Goal: Task Accomplishment & Management: Complete application form

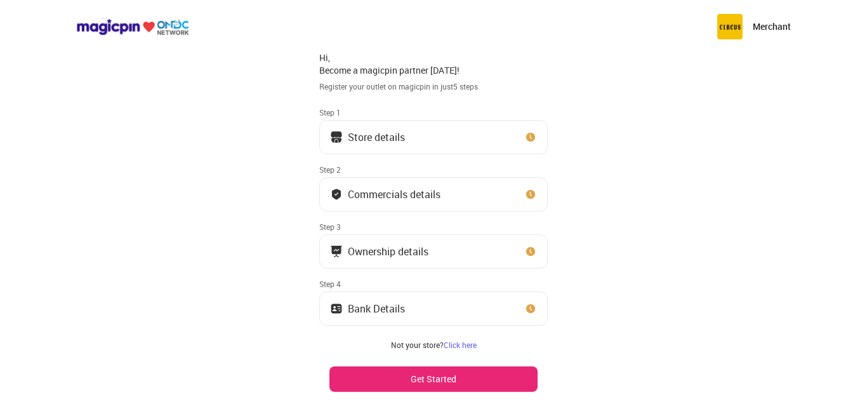
click at [420, 128] on button "Store details" at bounding box center [433, 137] width 229 height 34
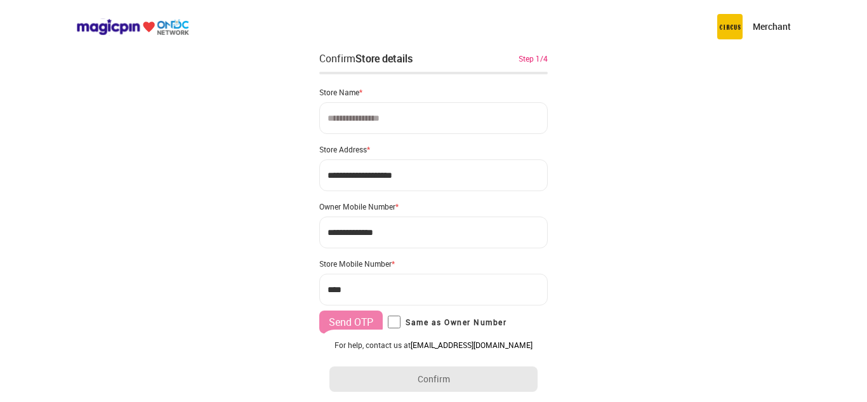
click at [414, 114] on input at bounding box center [433, 118] width 229 height 32
type input "**********"
drag, startPoint x: 429, startPoint y: 174, endPoint x: 279, endPoint y: 178, distance: 149.9
click at [279, 178] on div "**********" at bounding box center [433, 252] width 867 height 505
drag, startPoint x: 424, startPoint y: 173, endPoint x: 298, endPoint y: 171, distance: 126.4
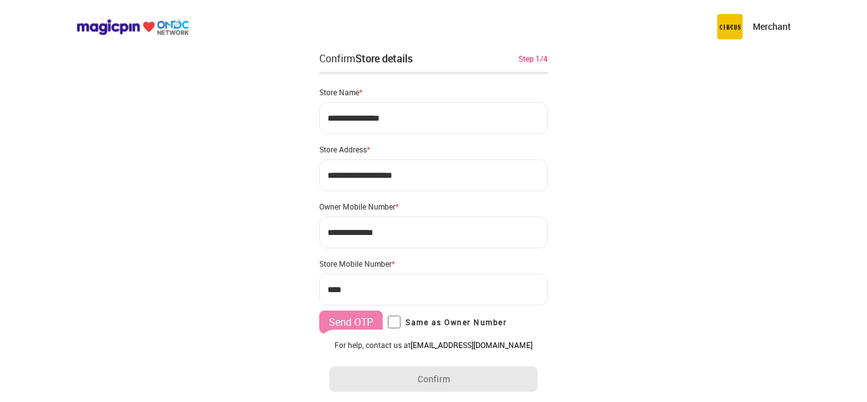
click at [298, 171] on div "**********" at bounding box center [433, 252] width 867 height 505
click at [408, 173] on input "**********" at bounding box center [433, 175] width 229 height 32
type input "**********"
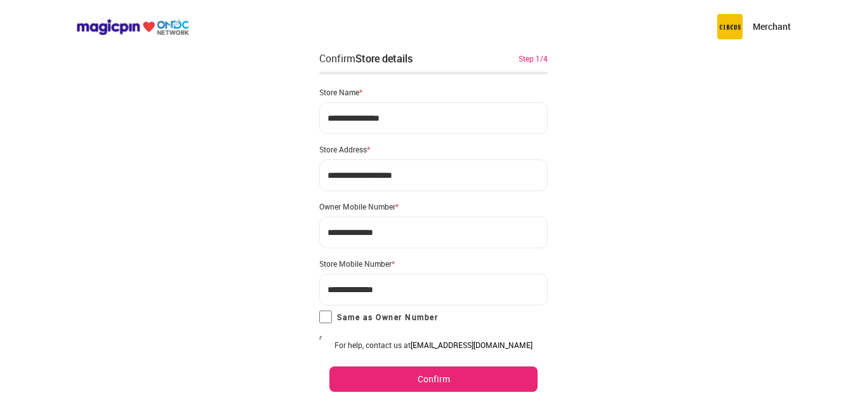
click at [404, 374] on button "Confirm" at bounding box center [434, 378] width 208 height 25
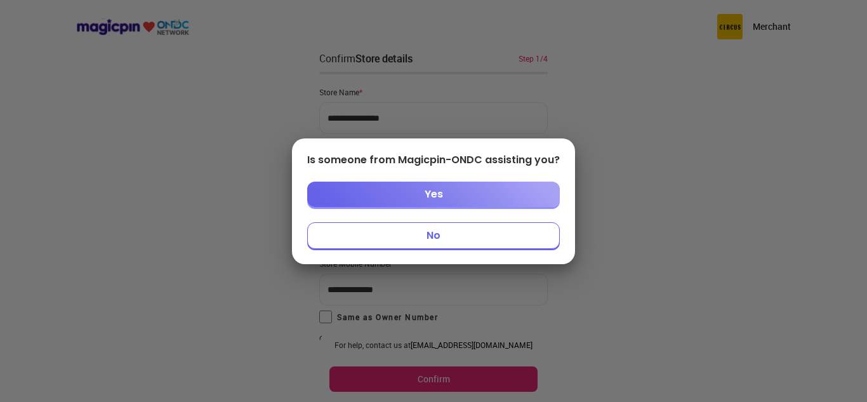
click at [438, 233] on button "No" at bounding box center [433, 235] width 253 height 27
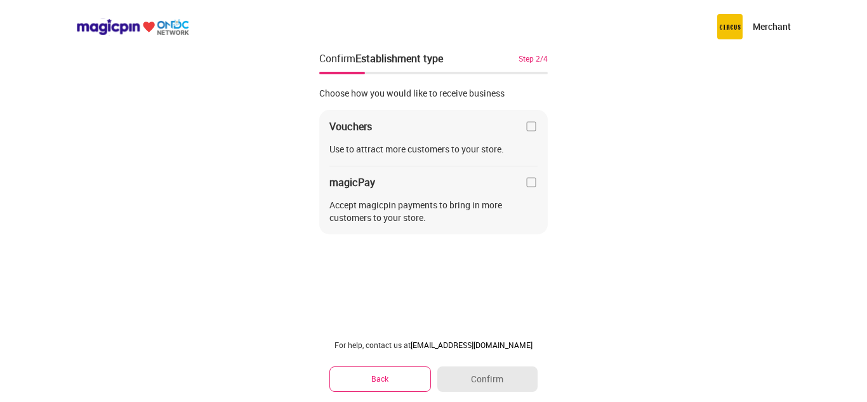
click at [528, 128] on img at bounding box center [531, 126] width 13 height 13
click at [478, 384] on button "Confirm" at bounding box center [488, 378] width 100 height 25
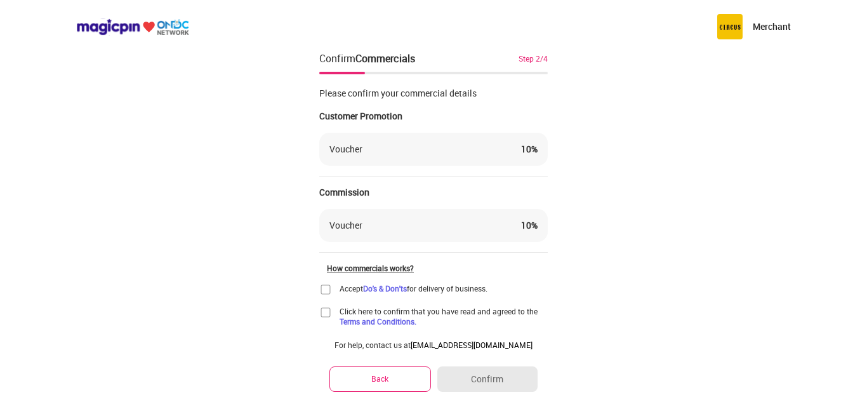
click at [324, 287] on img at bounding box center [325, 289] width 13 height 13
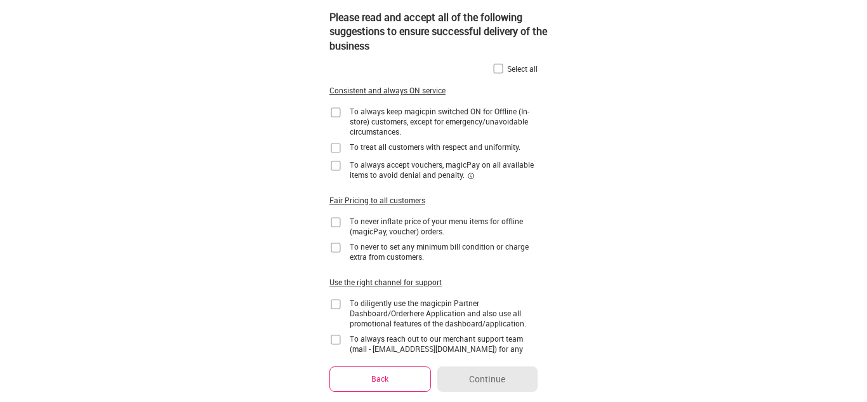
click at [335, 111] on img at bounding box center [336, 112] width 13 height 13
click at [334, 146] on img at bounding box center [336, 148] width 13 height 13
click at [335, 165] on img at bounding box center [336, 165] width 13 height 13
click at [335, 217] on img at bounding box center [336, 222] width 13 height 13
click at [335, 246] on img at bounding box center [336, 247] width 13 height 13
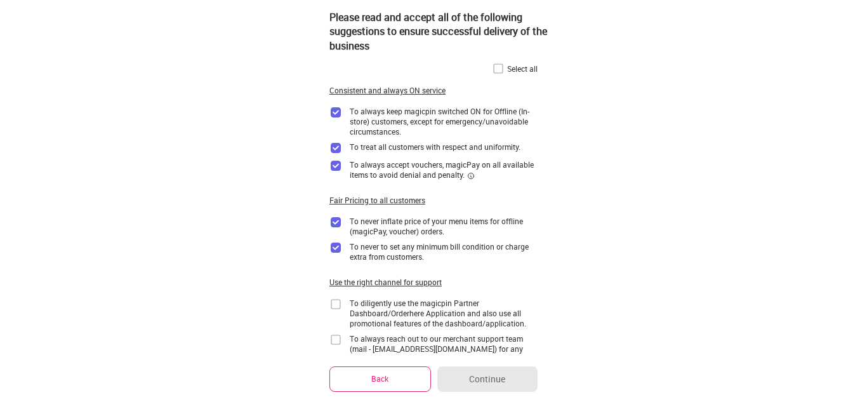
click at [334, 304] on img at bounding box center [336, 304] width 13 height 13
click at [332, 331] on div "Select all Consistent and always ON service To always keep magicpin switched ON…" at bounding box center [434, 241] width 208 height 380
click at [337, 337] on img at bounding box center [336, 339] width 13 height 13
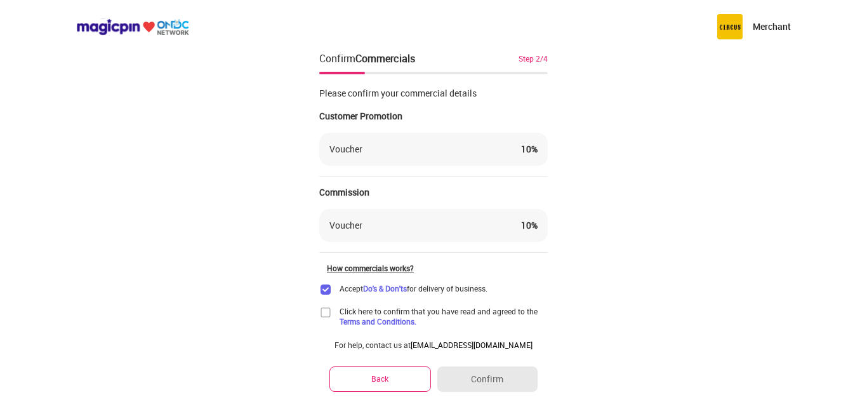
click at [327, 308] on img at bounding box center [325, 312] width 13 height 13
click at [465, 375] on button "Confirm" at bounding box center [488, 378] width 100 height 25
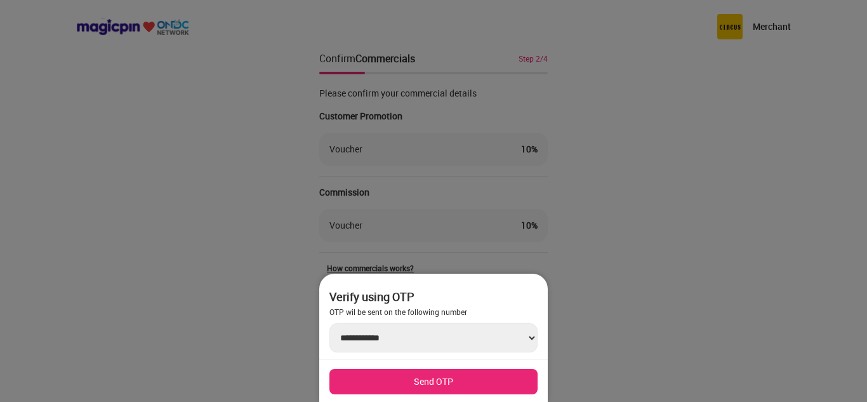
click at [449, 380] on button "Send OTP" at bounding box center [434, 381] width 208 height 25
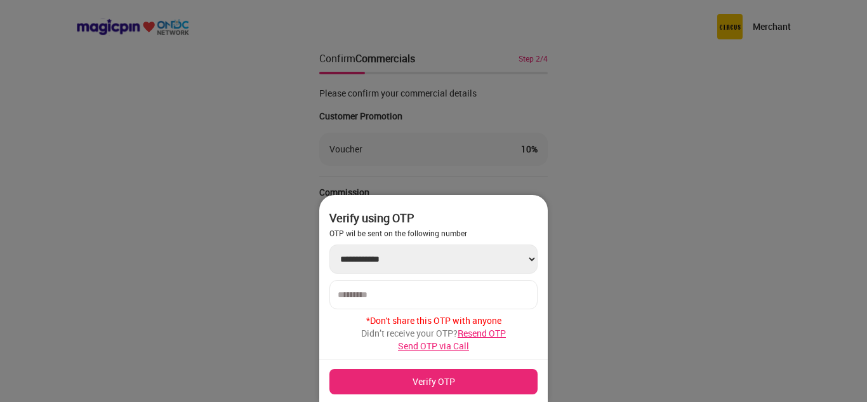
click at [398, 298] on input "number" at bounding box center [434, 295] width 192 height 10
type input "******"
click at [396, 382] on button "Verify OTP" at bounding box center [434, 381] width 208 height 25
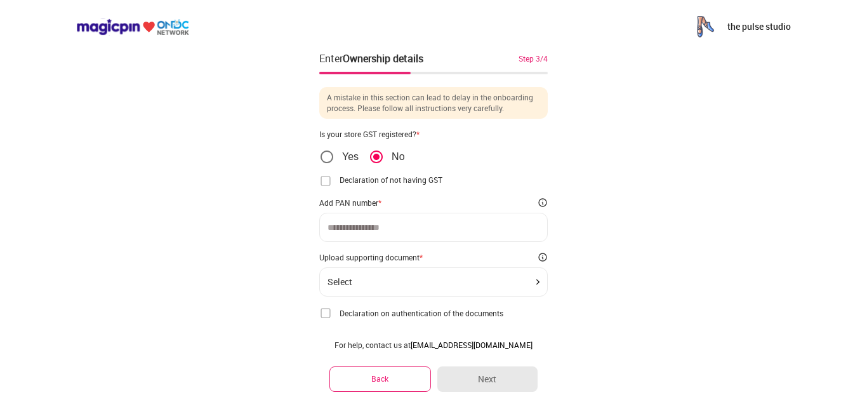
click at [328, 311] on img at bounding box center [325, 313] width 13 height 13
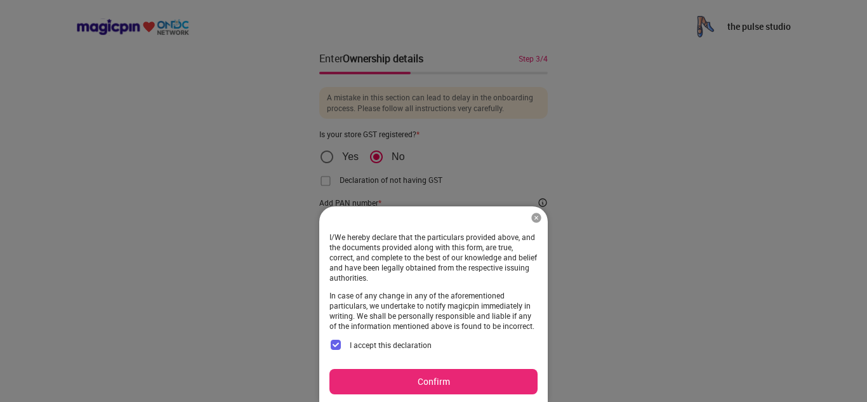
click at [410, 391] on button "Confirm" at bounding box center [434, 381] width 208 height 25
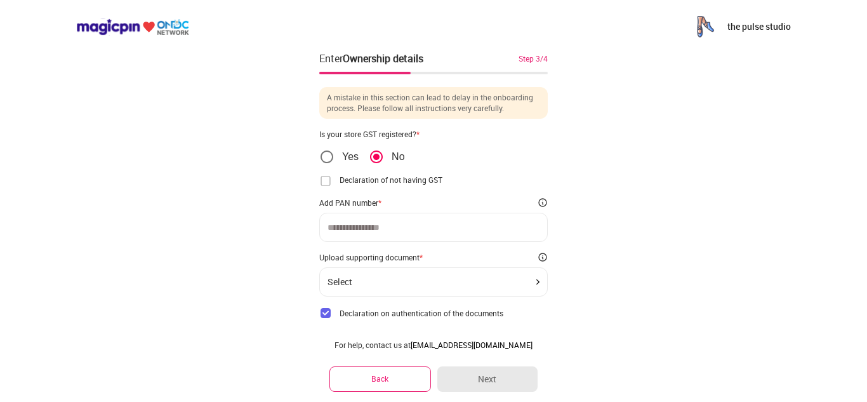
click at [323, 178] on img at bounding box center [325, 181] width 13 height 13
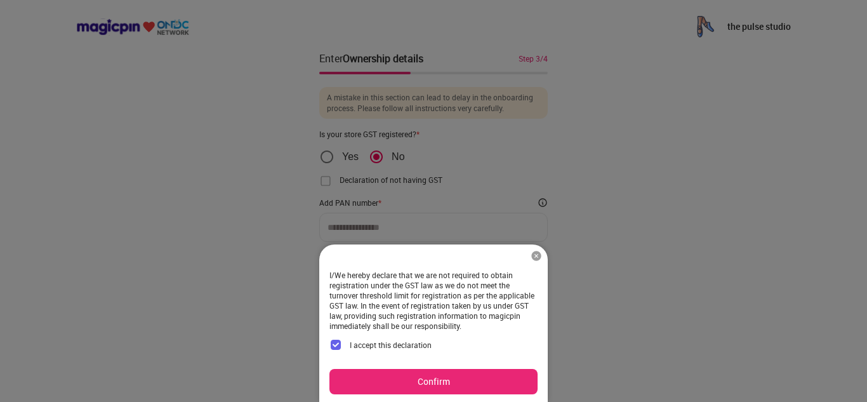
click at [420, 387] on button "Confirm" at bounding box center [434, 381] width 208 height 25
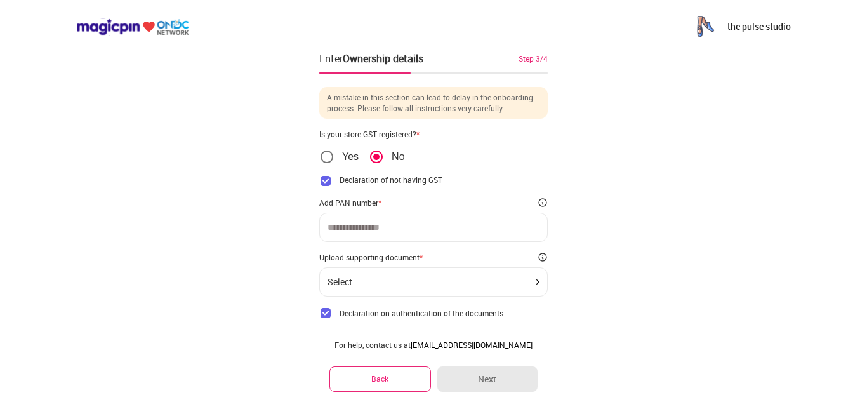
click at [433, 227] on input at bounding box center [434, 227] width 212 height 10
type input "**********"
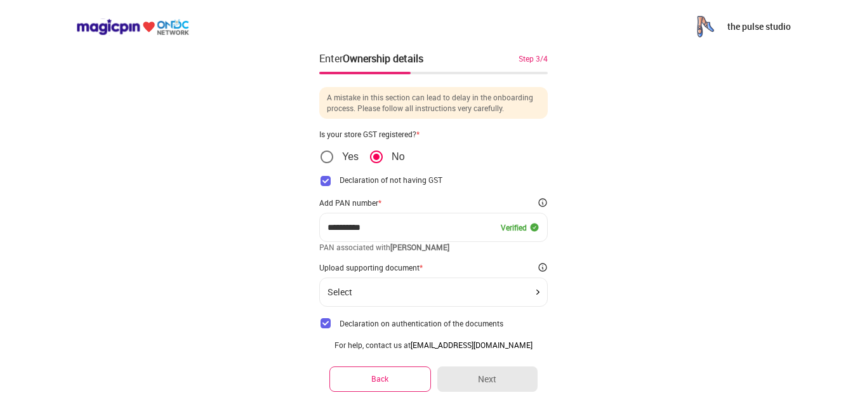
click at [410, 290] on div "Select" at bounding box center [434, 292] width 212 height 10
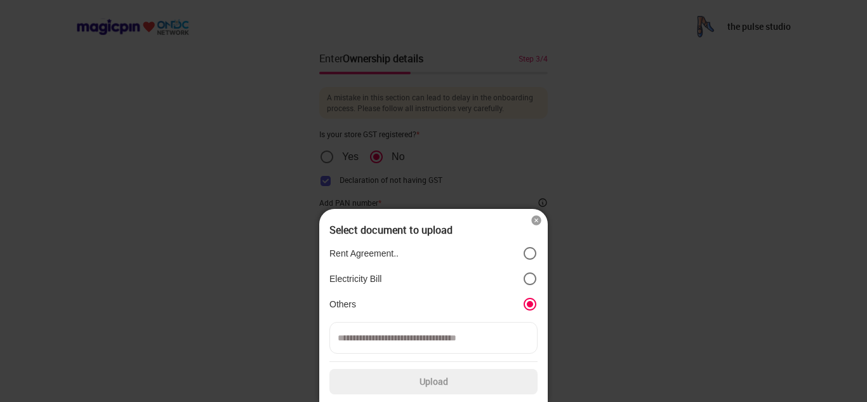
click at [493, 339] on input at bounding box center [434, 338] width 208 height 32
click at [535, 217] on img at bounding box center [536, 220] width 13 height 13
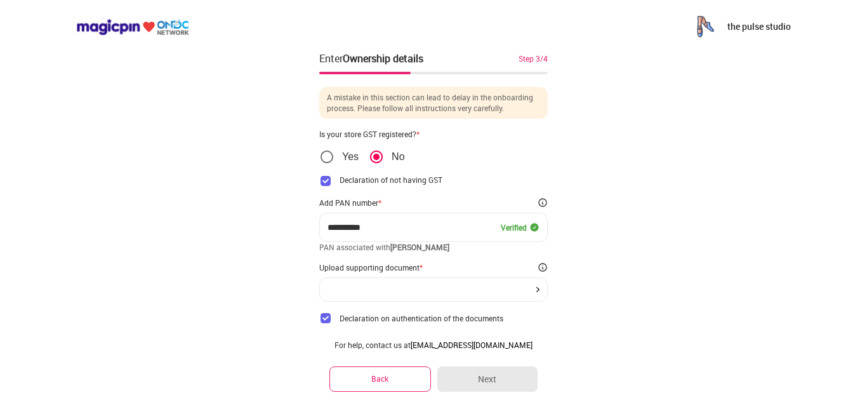
click at [486, 292] on div at bounding box center [433, 290] width 229 height 24
click at [537, 293] on div at bounding box center [433, 290] width 229 height 24
click at [534, 288] on div at bounding box center [434, 289] width 212 height 5
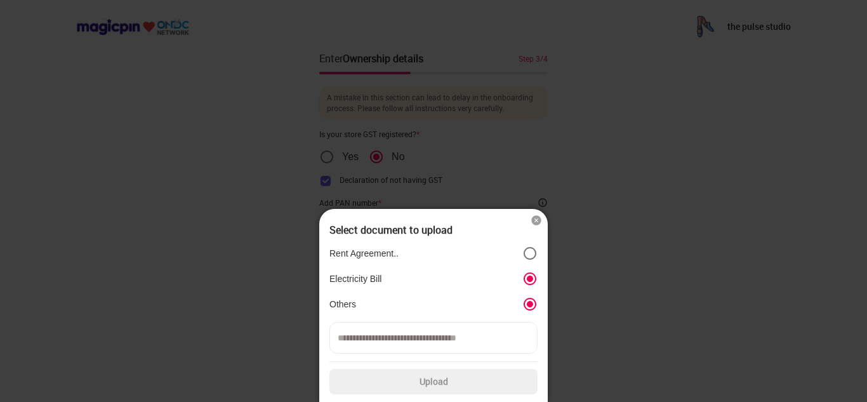
click at [441, 290] on div "Rent Agreement.. Electricity Bill Others" at bounding box center [434, 279] width 208 height 76
click at [539, 222] on img at bounding box center [536, 220] width 13 height 13
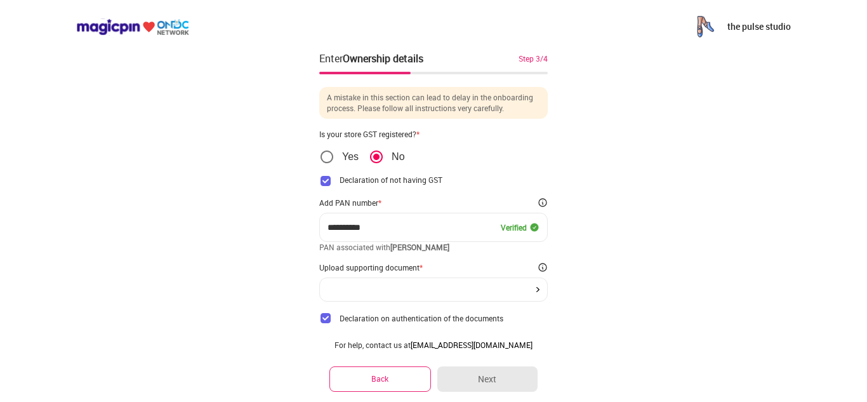
click at [326, 318] on img at bounding box center [325, 318] width 13 height 13
click at [412, 287] on div at bounding box center [434, 289] width 212 height 5
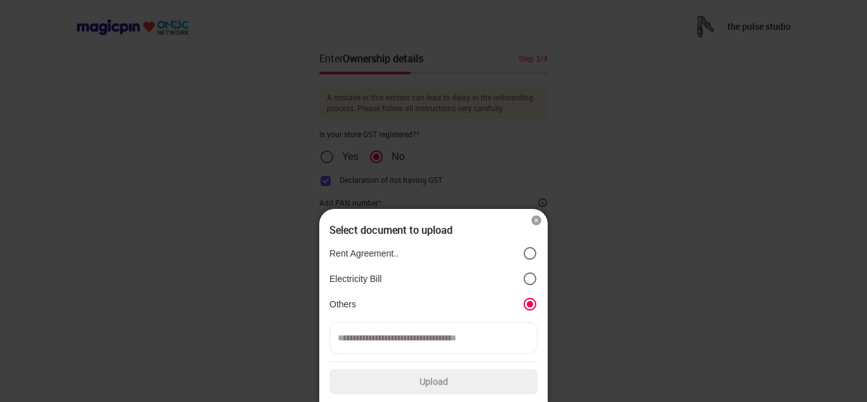
click at [411, 332] on input at bounding box center [434, 338] width 208 height 32
click at [430, 381] on label "Upload" at bounding box center [434, 381] width 208 height 25
click at [0, 0] on input "Upload" at bounding box center [0, 0] width 0 height 0
click at [535, 224] on img at bounding box center [536, 220] width 13 height 13
